Goal: Task Accomplishment & Management: Complete application form

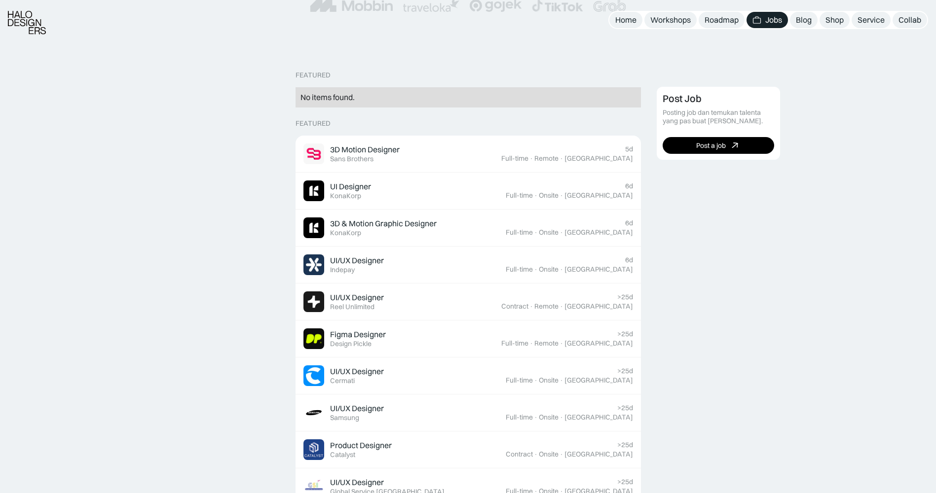
scroll to position [197, 0]
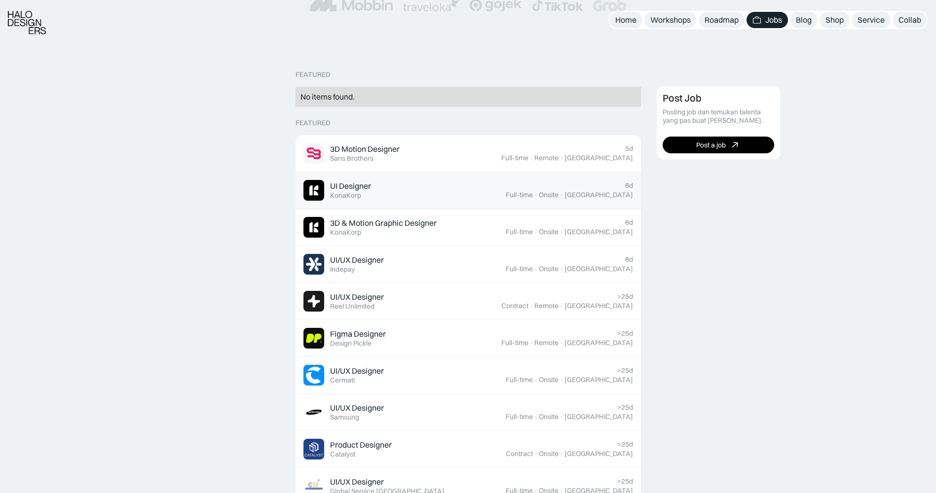
click at [380, 183] on div "UI Designer Featured KonaKorp" at bounding box center [404, 190] width 202 height 21
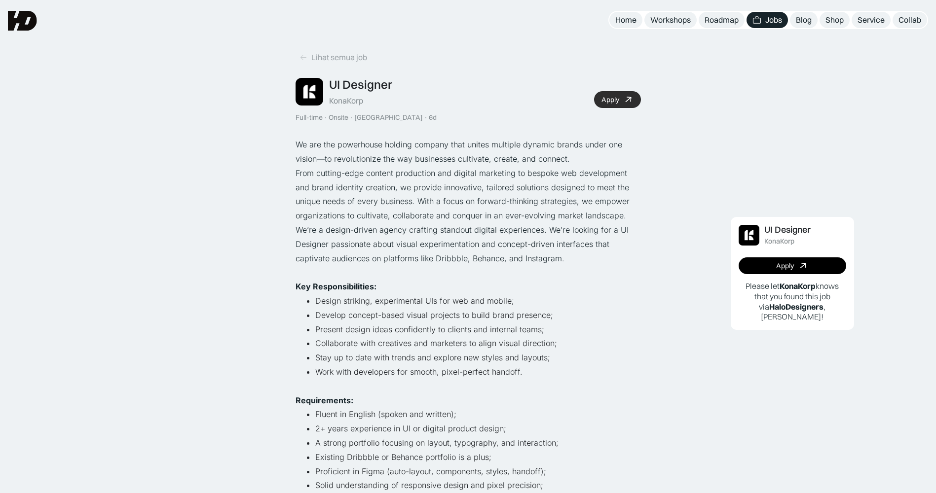
click at [625, 94] on link "Apply" at bounding box center [617, 99] width 47 height 17
click at [817, 268] on link "Apply" at bounding box center [793, 266] width 108 height 17
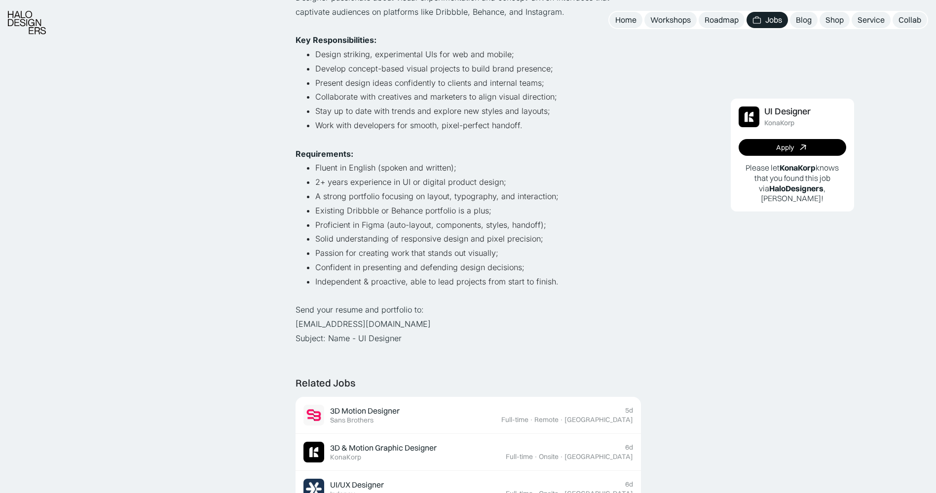
scroll to position [345, 0]
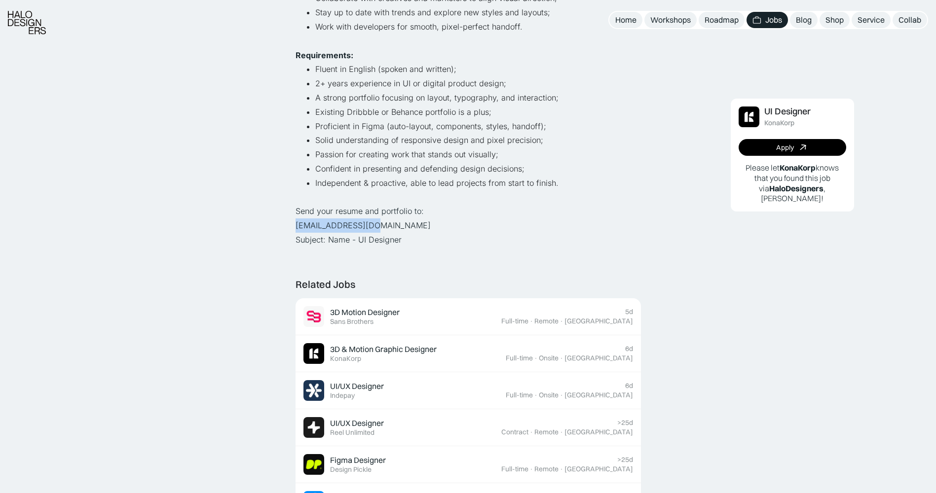
copy p "[EMAIL_ADDRESS][DOMAIN_NAME]"
drag, startPoint x: 370, startPoint y: 227, endPoint x: 289, endPoint y: 224, distance: 81.0
click at [289, 224] on div "Lihat semua job UI Designer KonaKorp Full-time · Onsite · [GEOGRAPHIC_DATA] · 6…" at bounding box center [468, 327] width 936 height 1345
drag, startPoint x: 289, startPoint y: 224, endPoint x: 433, endPoint y: 233, distance: 144.4
click at [433, 233] on p "Send your resume and portfolio to: [EMAIL_ADDRESS][DOMAIN_NAME] Subject: Name -…" at bounding box center [468, 225] width 345 height 42
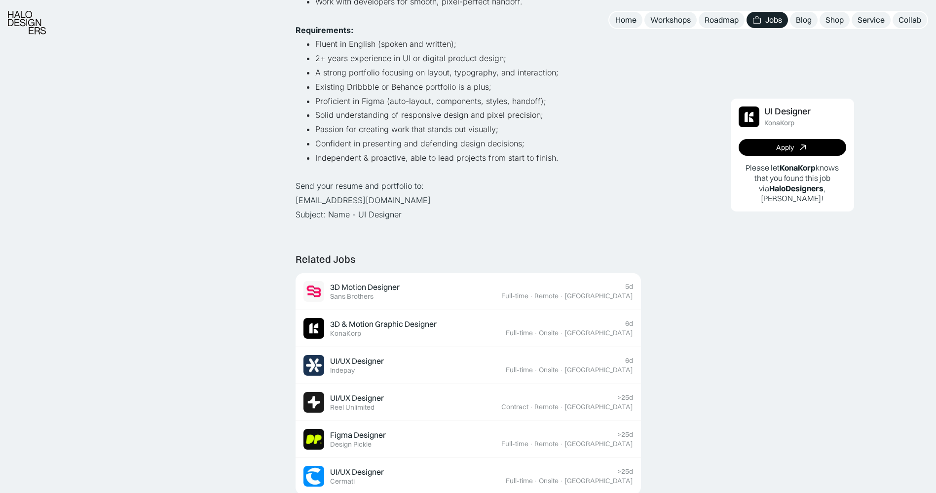
scroll to position [395, 0]
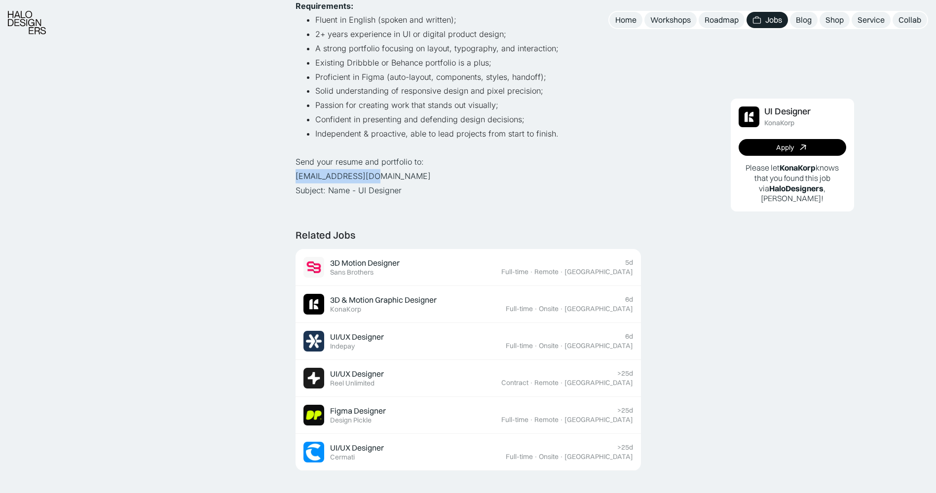
drag, startPoint x: 373, startPoint y: 178, endPoint x: 280, endPoint y: 182, distance: 92.8
click at [280, 182] on div "Lihat semua job UI Designer KonaKorp Full-time · Onsite · [GEOGRAPHIC_DATA] · 6…" at bounding box center [468, 277] width 936 height 1345
copy p "[EMAIL_ADDRESS][DOMAIN_NAME]"
click at [410, 197] on p "Send your resume and portfolio to: [EMAIL_ADDRESS][DOMAIN_NAME] Subject: Name -…" at bounding box center [468, 176] width 345 height 42
drag, startPoint x: 386, startPoint y: 193, endPoint x: 329, endPoint y: 193, distance: 57.2
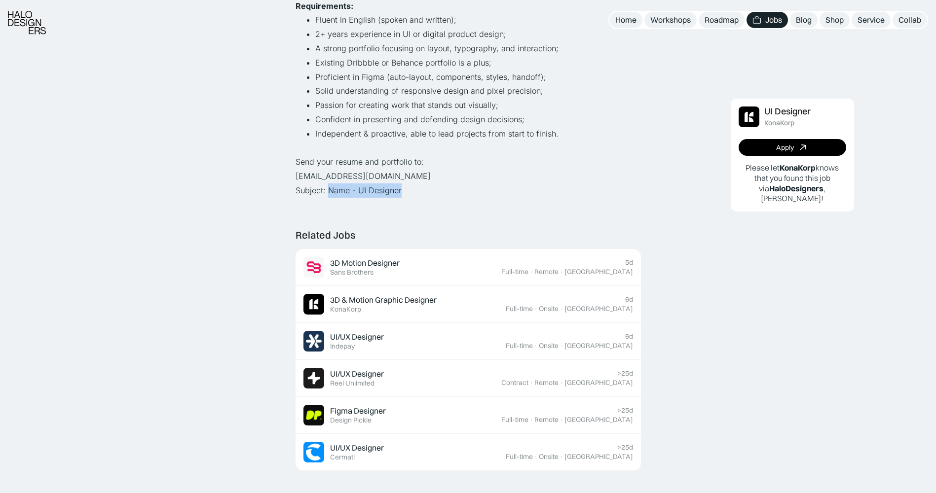
click at [329, 193] on p "Send your resume and portfolio to: [EMAIL_ADDRESS][DOMAIN_NAME] Subject: Name -…" at bounding box center [468, 176] width 345 height 42
copy p "Name - UI Designer"
click at [464, 211] on div "Lihat semua job UI Designer KonaKorp Full-time · Onsite · [GEOGRAPHIC_DATA] · 6…" at bounding box center [468, 268] width 345 height 1286
click at [464, 196] on p "Send your resume and portfolio to: [EMAIL_ADDRESS][DOMAIN_NAME] Subject: Name -…" at bounding box center [468, 176] width 345 height 42
click at [492, 132] on li "Independent & proactive, able to lead projects from start to finish." at bounding box center [478, 134] width 326 height 14
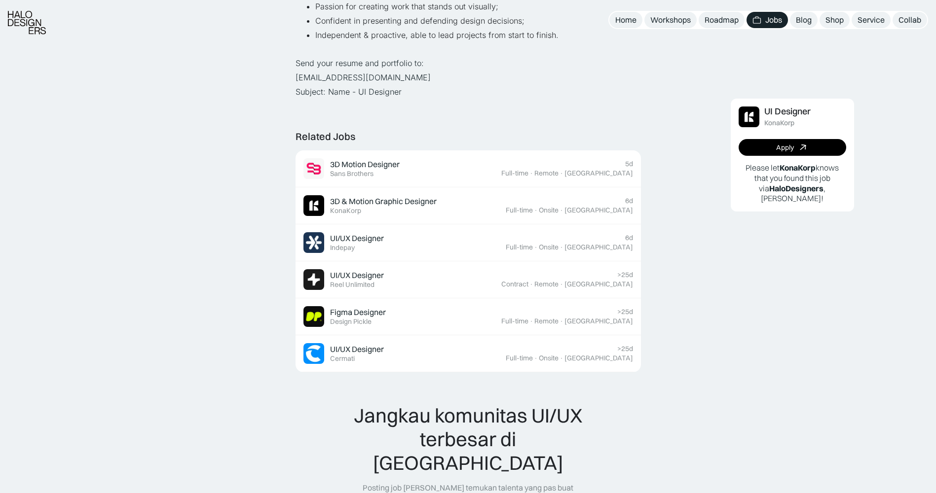
scroll to position [592, 0]
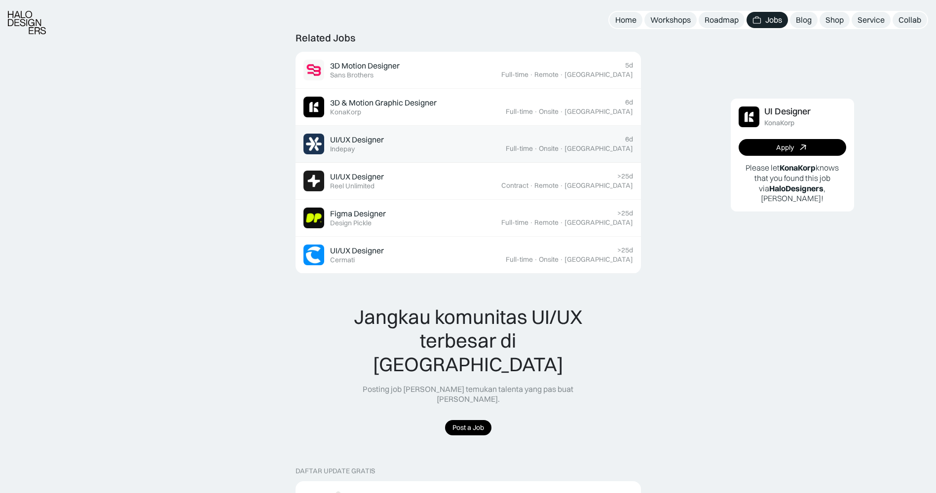
click at [365, 143] on div "UI/UX Designer" at bounding box center [357, 140] width 54 height 10
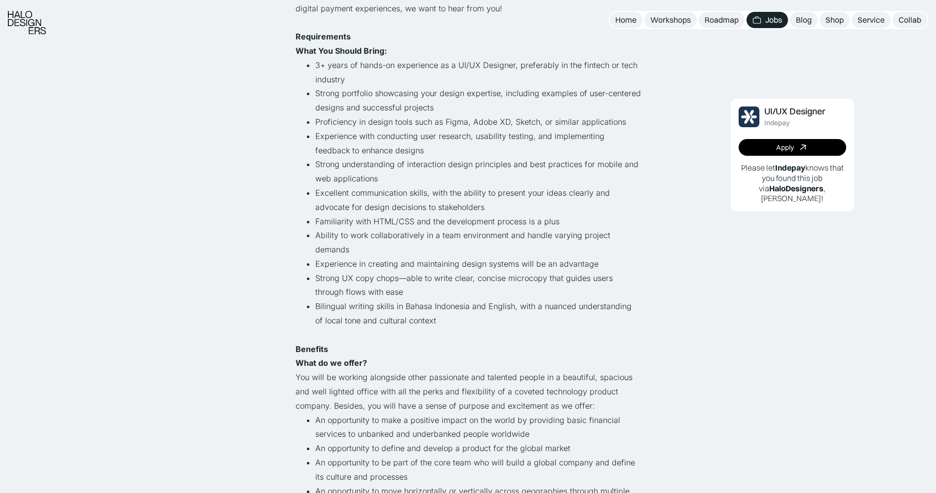
scroll to position [345, 0]
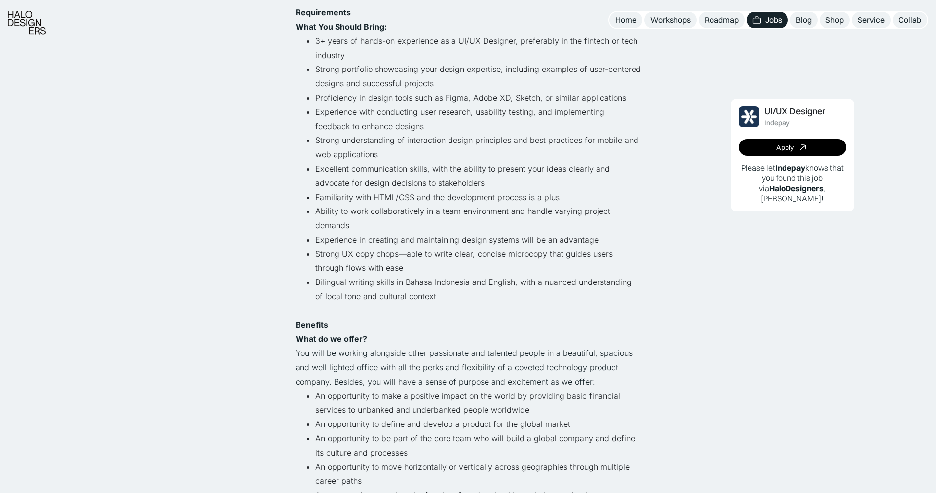
click at [758, 18] on img at bounding box center [757, 19] width 9 height 9
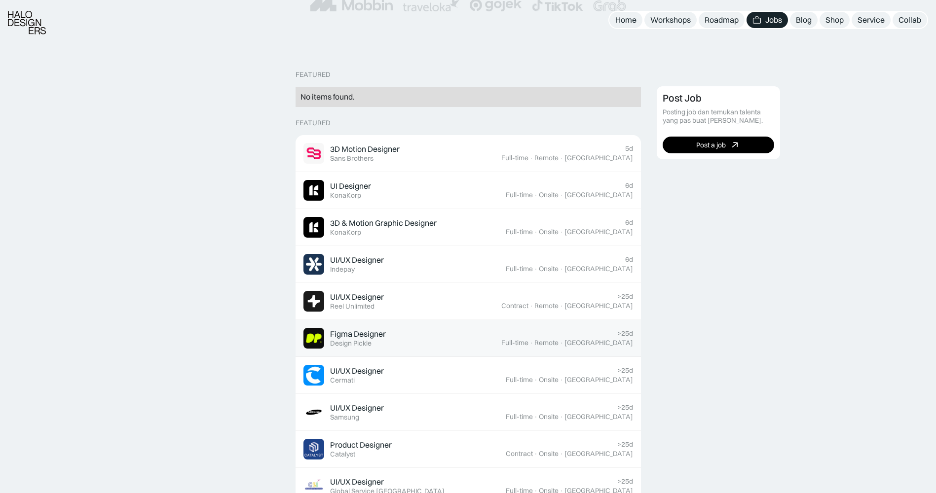
scroll to position [296, 0]
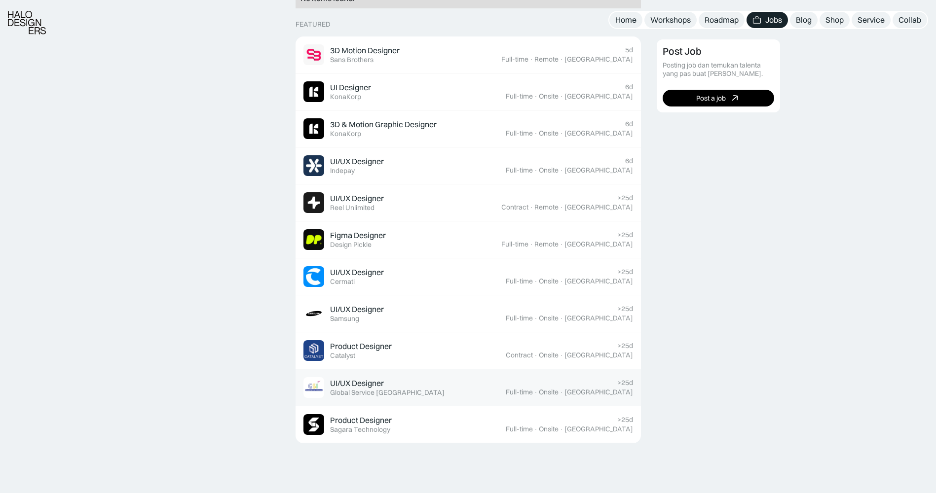
click at [371, 392] on div "Global Service [GEOGRAPHIC_DATA]" at bounding box center [387, 393] width 114 height 8
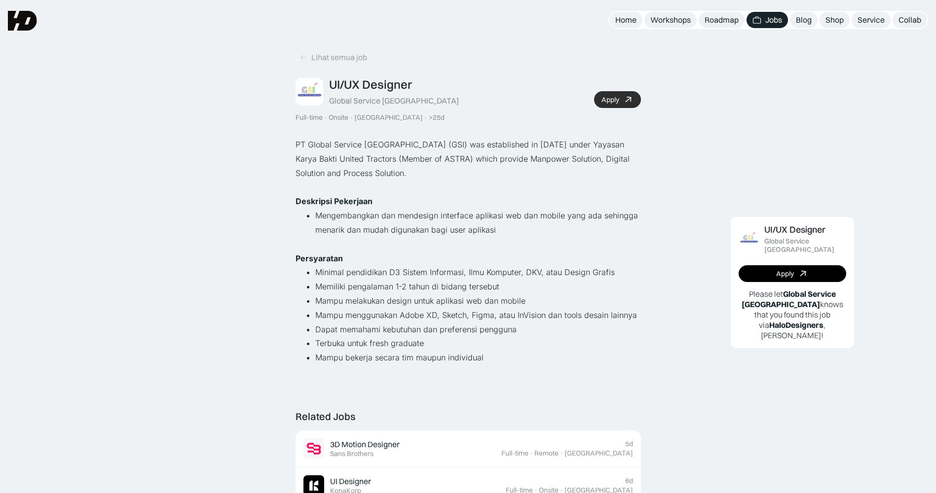
click at [634, 95] on link "Apply" at bounding box center [617, 99] width 47 height 17
